Goal: Use online tool/utility: Utilize a website feature to perform a specific function

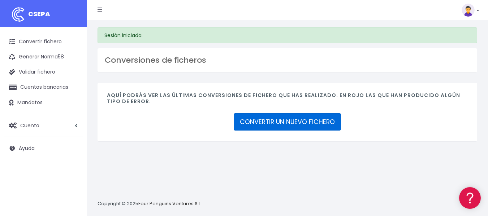
click at [268, 123] on link "CONVERTIR UN NUEVO FICHERO" at bounding box center [287, 121] width 107 height 17
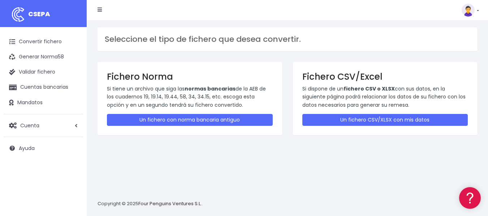
click at [417, 164] on div "Seleccione el tipo de fichero que desea convertir. Fichero Norma Si tiene un ar…" at bounding box center [288, 118] width 402 height 196
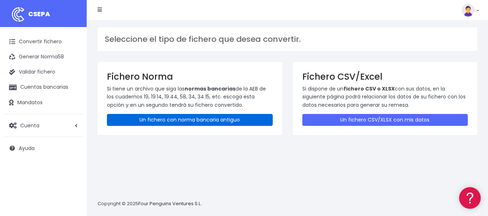
click at [218, 118] on link "Un fichero con norma bancaria antiguo" at bounding box center [190, 120] width 166 height 12
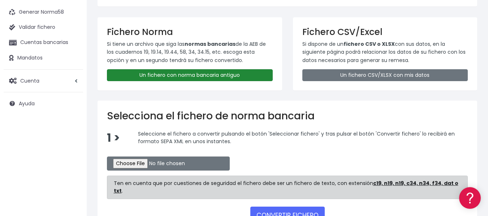
scroll to position [91, 0]
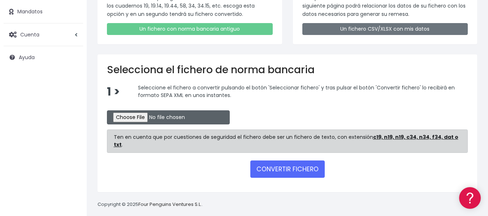
click at [148, 117] on input "file" at bounding box center [168, 118] width 123 height 14
type input "C:\fakepath\tasa1_ibercaja_con_DNI.txt"
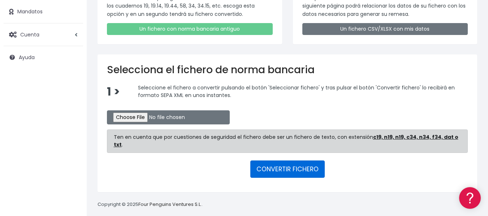
click at [286, 162] on button "CONVERTIR FICHERO" at bounding box center [287, 169] width 74 height 17
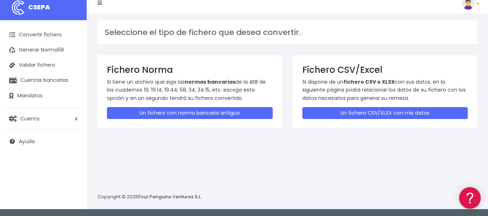
click at [426, 147] on div "Seleccione el tipo de fichero que desea convertir. Fichero Norma Si tiene un ar…" at bounding box center [288, 111] width 402 height 196
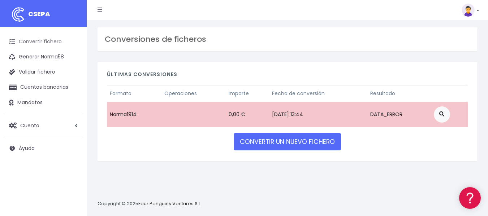
click at [48, 40] on link "Convertir fichero" at bounding box center [44, 41] width 80 height 15
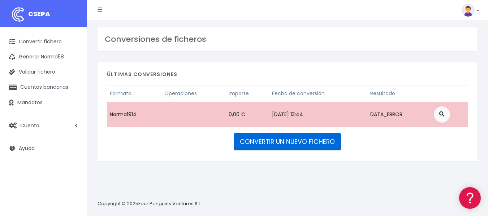
click at [267, 143] on link "CONVERTIR UN NUEVO FICHERO" at bounding box center [287, 141] width 107 height 17
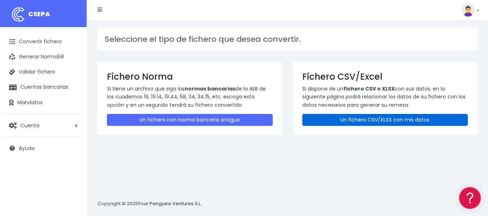
click at [344, 120] on link "Un fichero CSV/XLSX con mis datos" at bounding box center [386, 120] width 166 height 12
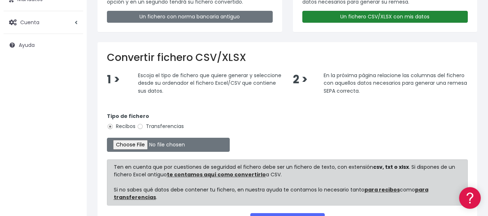
scroll to position [108, 0]
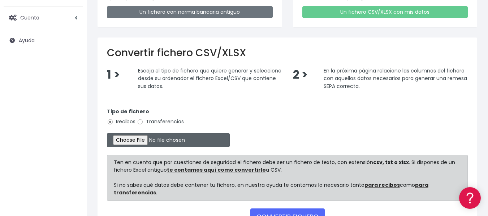
click at [148, 141] on input "file" at bounding box center [168, 140] width 123 height 14
type input "C:\fakepath\tasa1_ibercaja_con_DNI.csv"
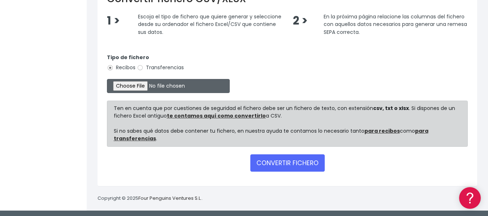
scroll to position [164, 0]
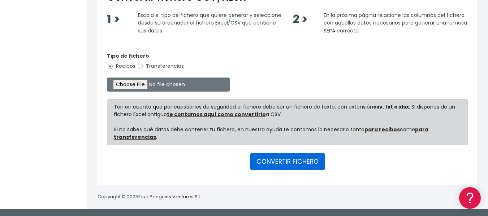
click at [294, 160] on button "CONVERTIR FICHERO" at bounding box center [287, 161] width 74 height 17
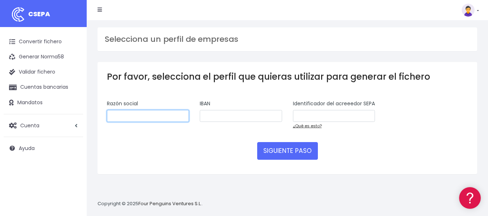
click at [146, 115] on input "text" at bounding box center [148, 116] width 82 height 12
type input "EUPLA"
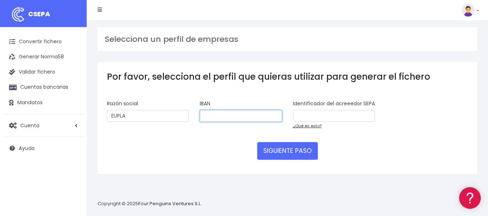
click at [249, 120] on input "text" at bounding box center [241, 116] width 82 height 12
click at [249, 117] on input "text" at bounding box center [241, 116] width 82 height 12
paste input "ES2120851017240300050322"
type input "ES2120851017240300050322"
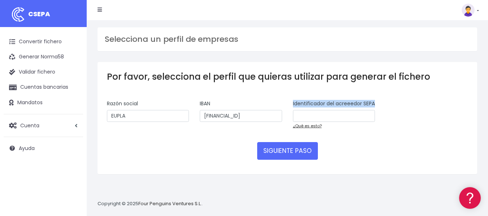
drag, startPoint x: 309, startPoint y: 111, endPoint x: 291, endPoint y: 104, distance: 19.3
click at [291, 104] on div "Identificador del acreeedor SEPA ¿Qué es esto?" at bounding box center [334, 117] width 93 height 35
copy label "Identificador del acreeedor SEPA"
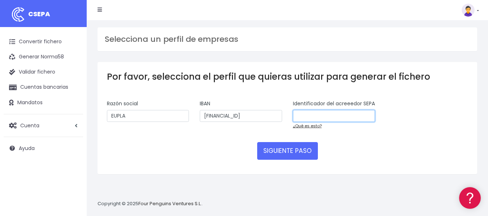
click at [316, 123] on input "text" at bounding box center [334, 116] width 82 height 12
paste input "ES31002Q5068031C"
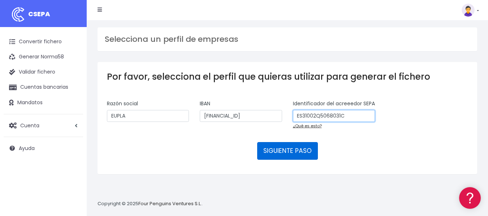
type input "ES31002Q5068031C"
click at [295, 157] on button "SIGUIENTE PASO" at bounding box center [287, 150] width 61 height 17
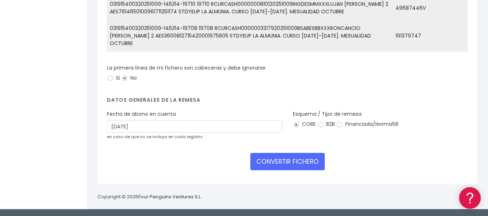
scroll to position [183, 0]
click at [110, 78] on input "Si" at bounding box center [110, 78] width 7 height 7
radio input "true"
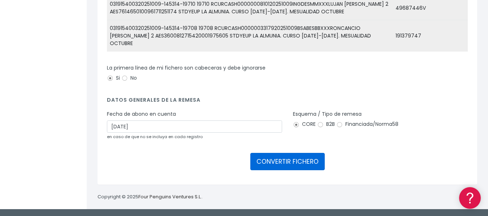
click at [274, 158] on button "CONVERTIR FICHERO" at bounding box center [287, 161] width 74 height 17
